Goal: Ask a question

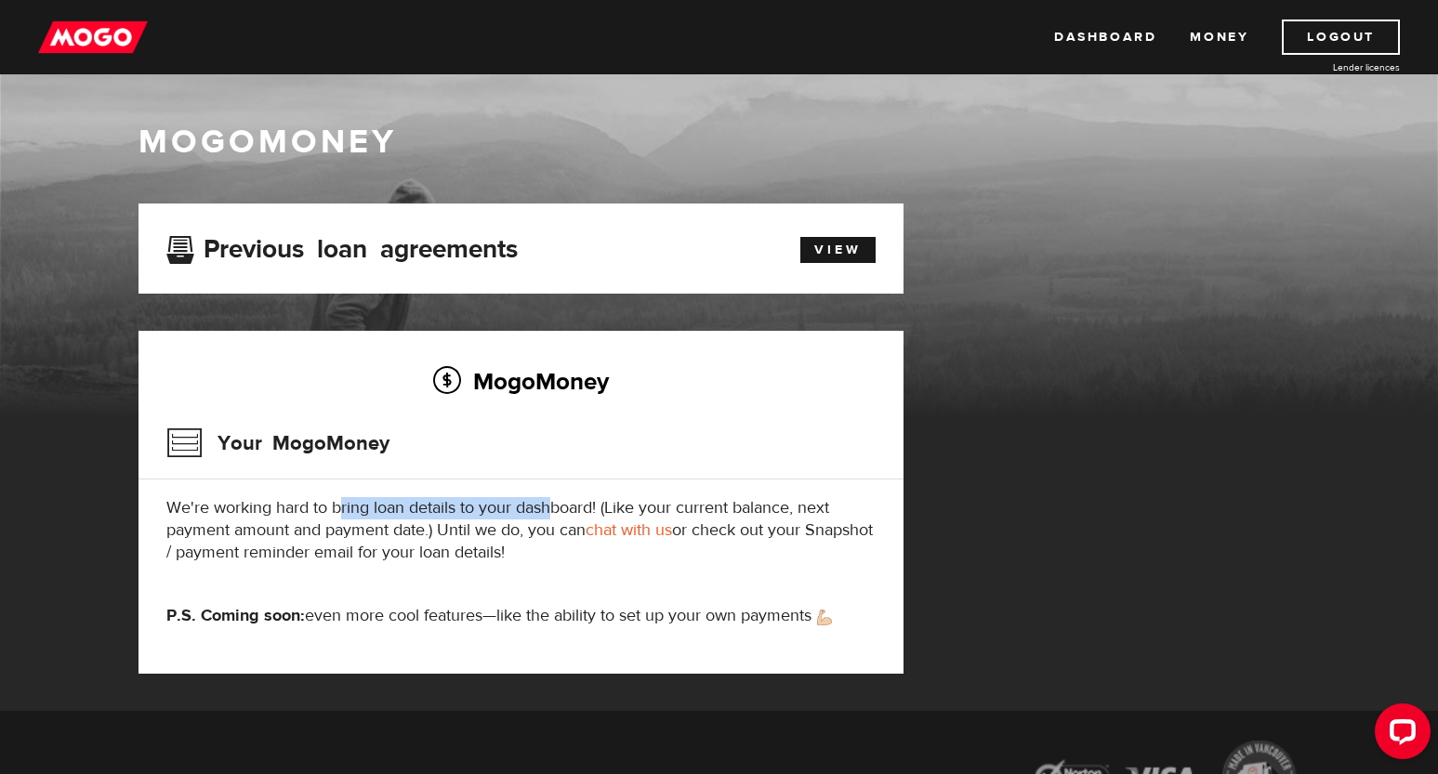
drag, startPoint x: 456, startPoint y: 508, endPoint x: 553, endPoint y: 511, distance: 96.7
click at [553, 511] on p "We're working hard to bring loan details to your dashboard! (Like your current …" at bounding box center [520, 530] width 709 height 67
click at [490, 548] on p "We're working hard to bring loan details to your dashboard! (Like your current …" at bounding box center [520, 530] width 709 height 67
click at [312, 443] on h3 "Your MogoMoney" at bounding box center [277, 443] width 223 height 48
click at [177, 450] on h3 "Your MogoMoney" at bounding box center [277, 443] width 223 height 48
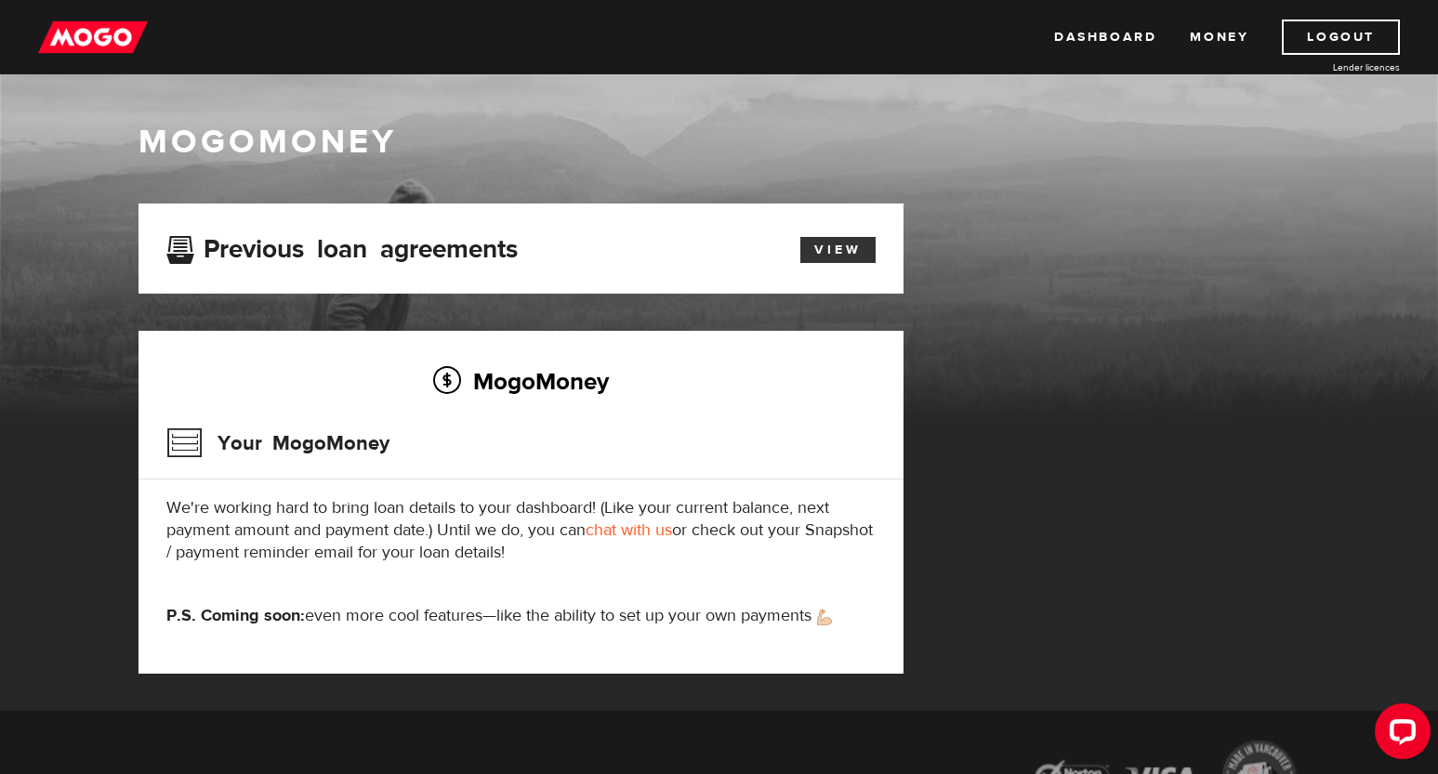
click at [839, 246] on link "View" at bounding box center [837, 250] width 75 height 26
click at [829, 249] on link "View" at bounding box center [837, 250] width 75 height 26
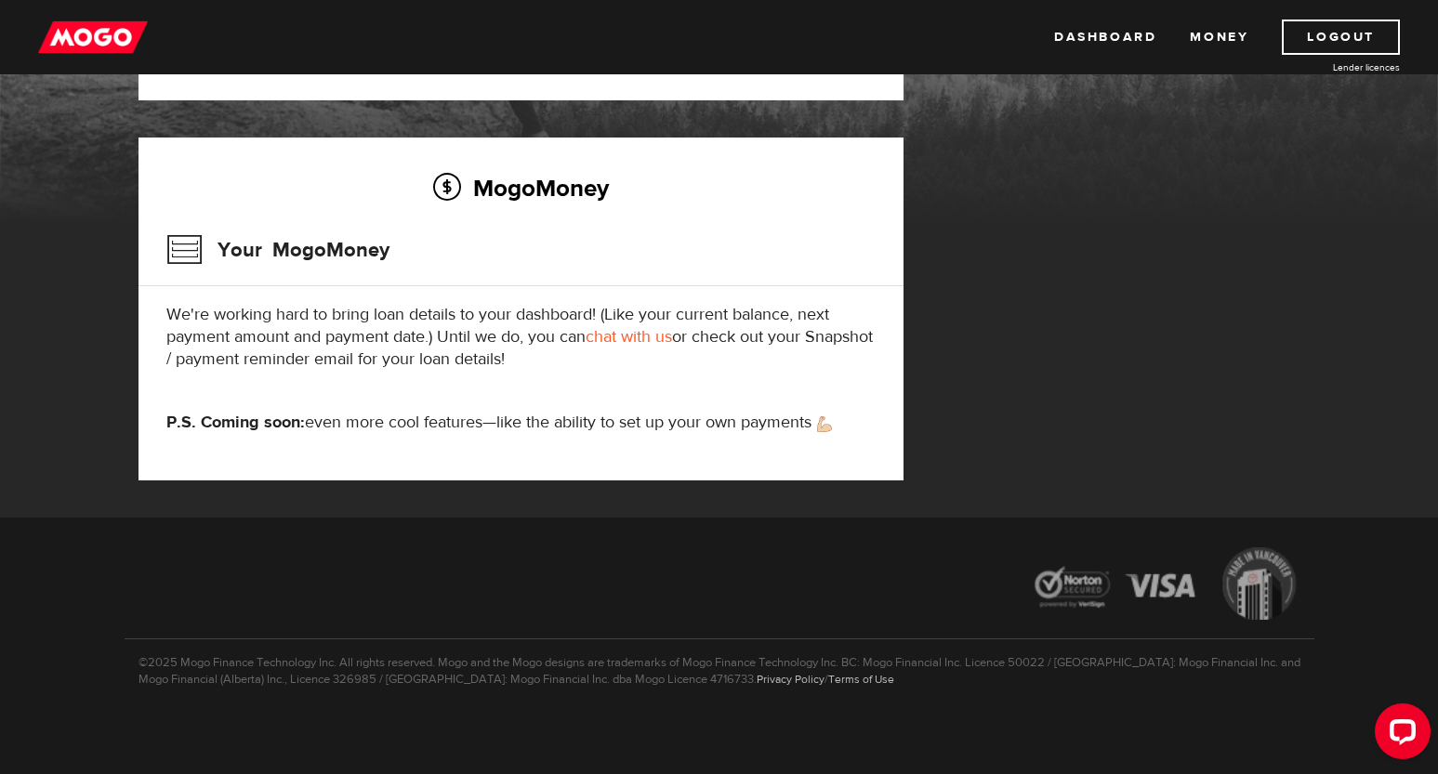
scroll to position [197, 0]
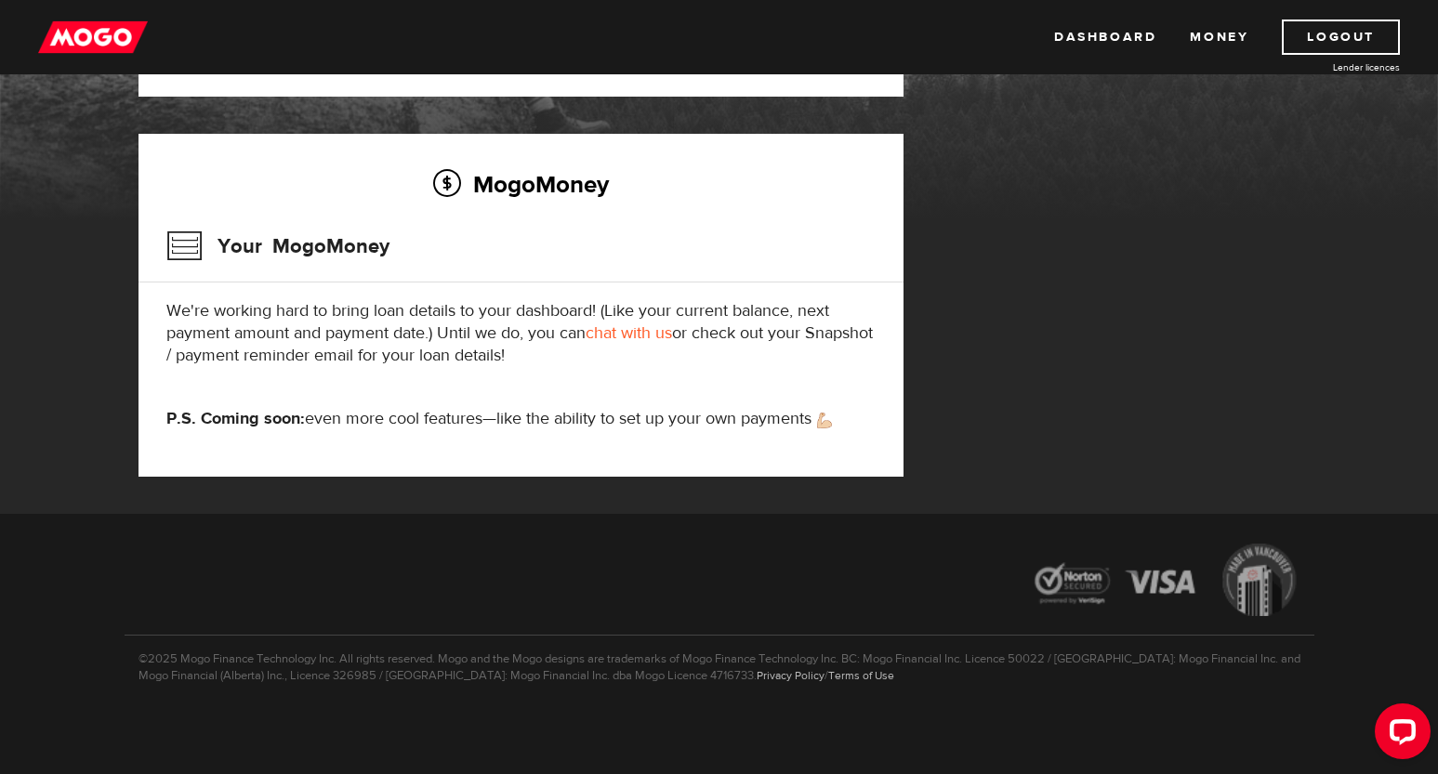
click at [267, 239] on h3 "Your MogoMoney" at bounding box center [277, 246] width 223 height 48
drag, startPoint x: 120, startPoint y: 240, endPoint x: 271, endPoint y: 246, distance: 151.6
click at [125, 241] on div "MogoMoney MogoMoney Your MogoMoney application Expired Your MogoMoney credit de…" at bounding box center [719, 195] width 1438 height 637
click at [648, 339] on link "chat with us" at bounding box center [628, 332] width 86 height 21
click at [1400, 742] on div "Open LiveChat chat widget" at bounding box center [1402, 731] width 32 height 32
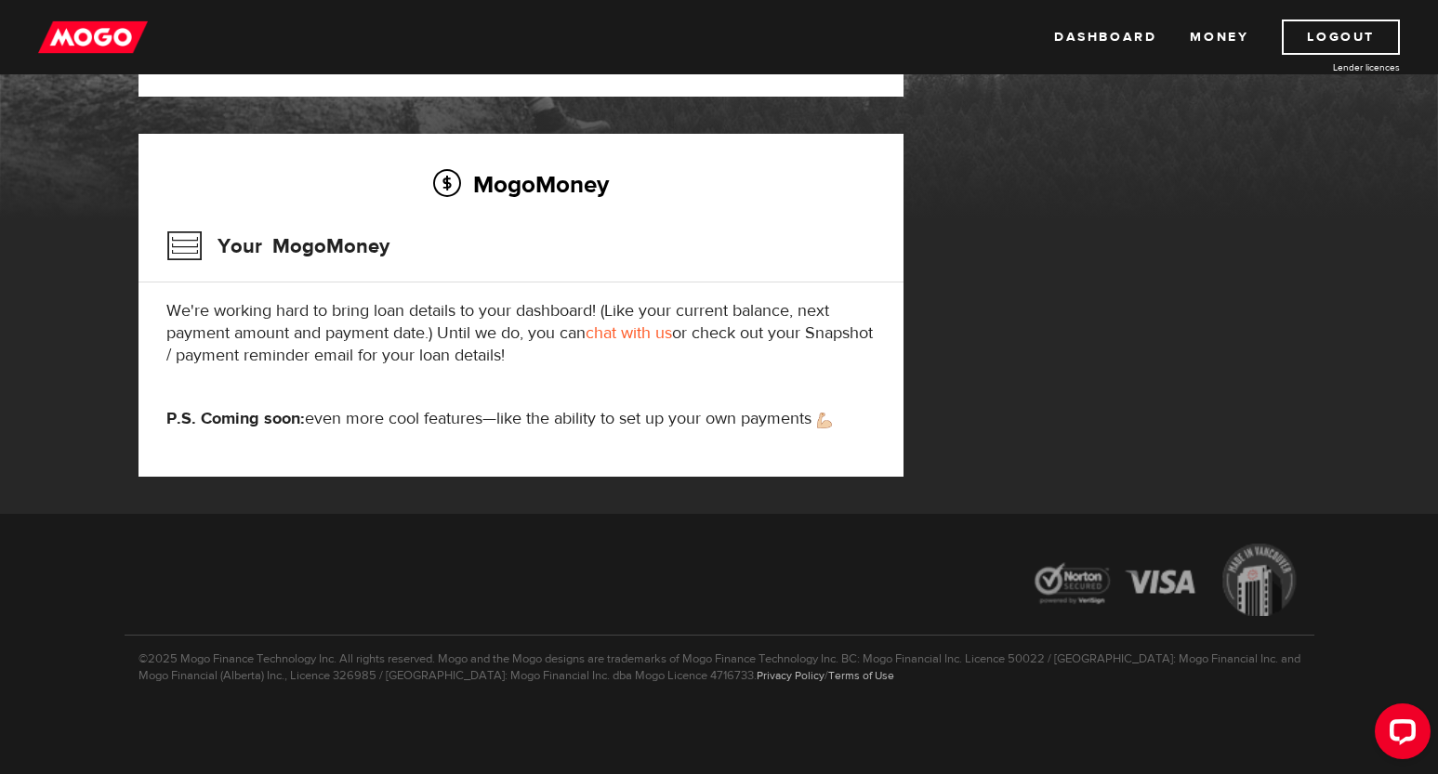
click at [1404, 735] on div "Open LiveChat chat widget" at bounding box center [1402, 731] width 30 height 30
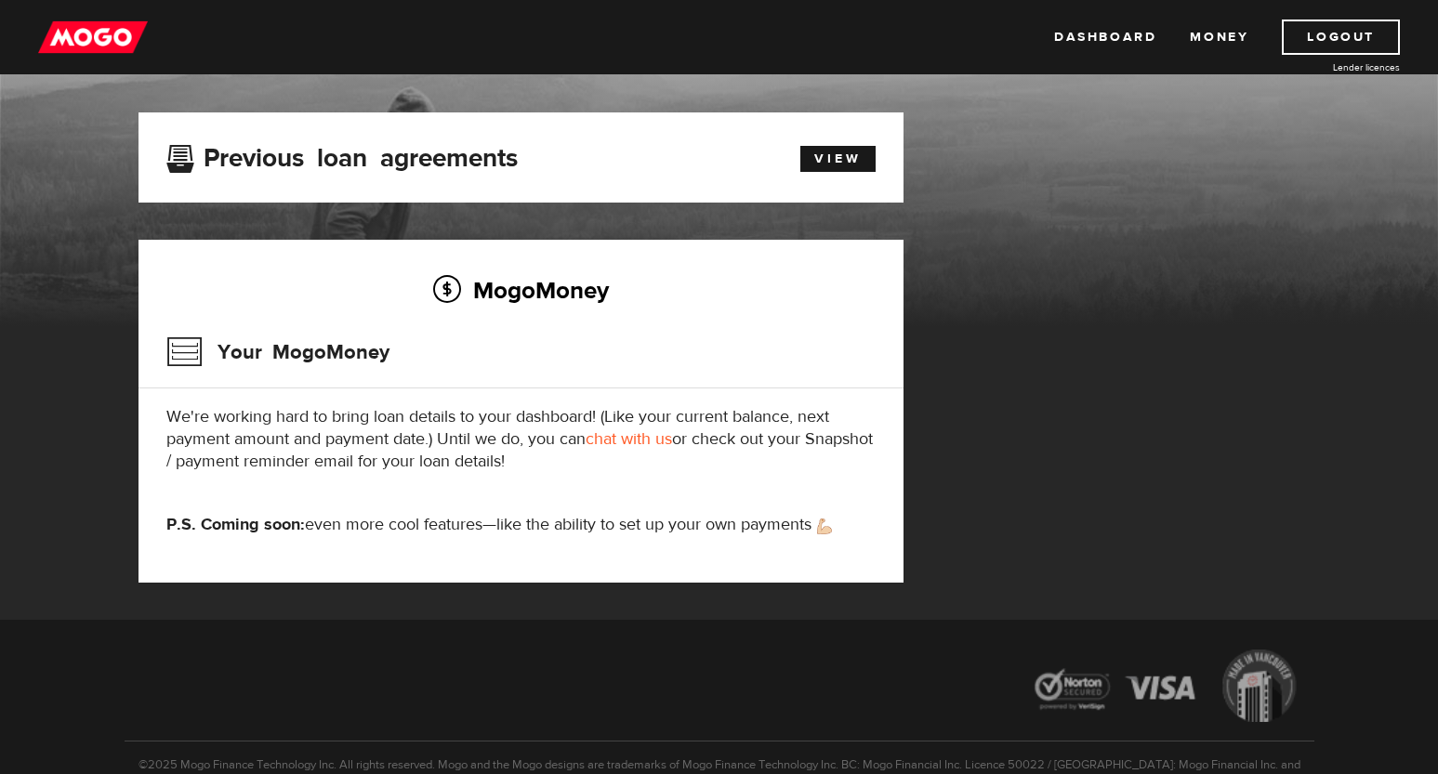
scroll to position [0, 0]
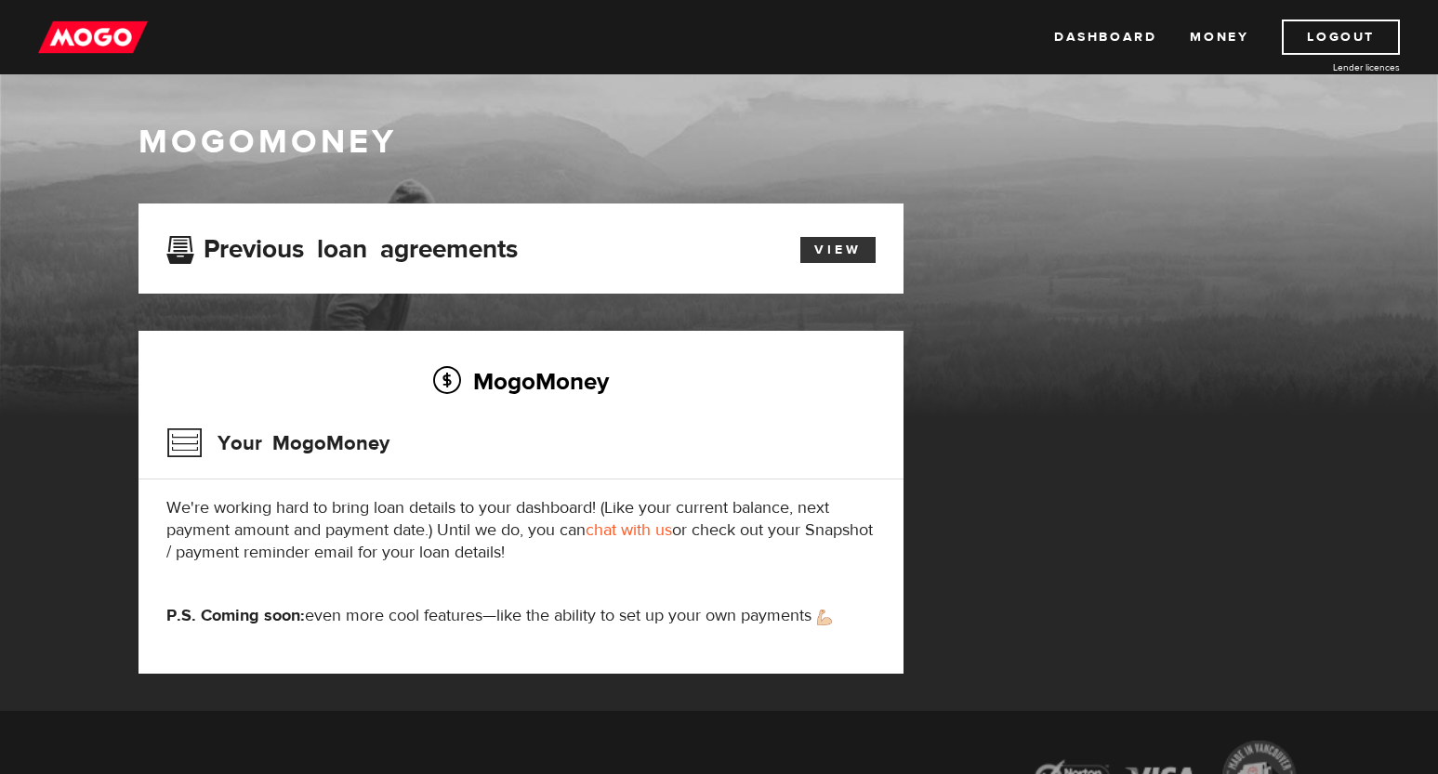
click at [845, 251] on link "View" at bounding box center [837, 250] width 75 height 26
